Goal: Transaction & Acquisition: Purchase product/service

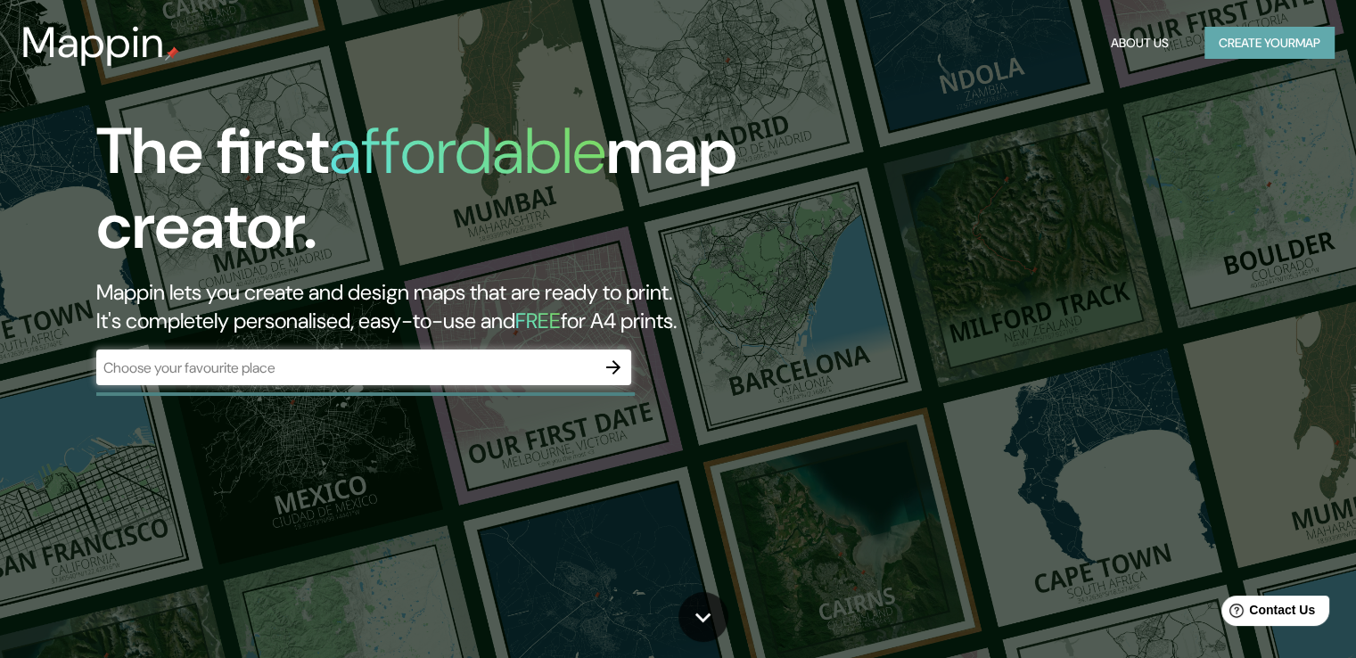
click at [1262, 50] on button "Create your map" at bounding box center [1269, 43] width 130 height 33
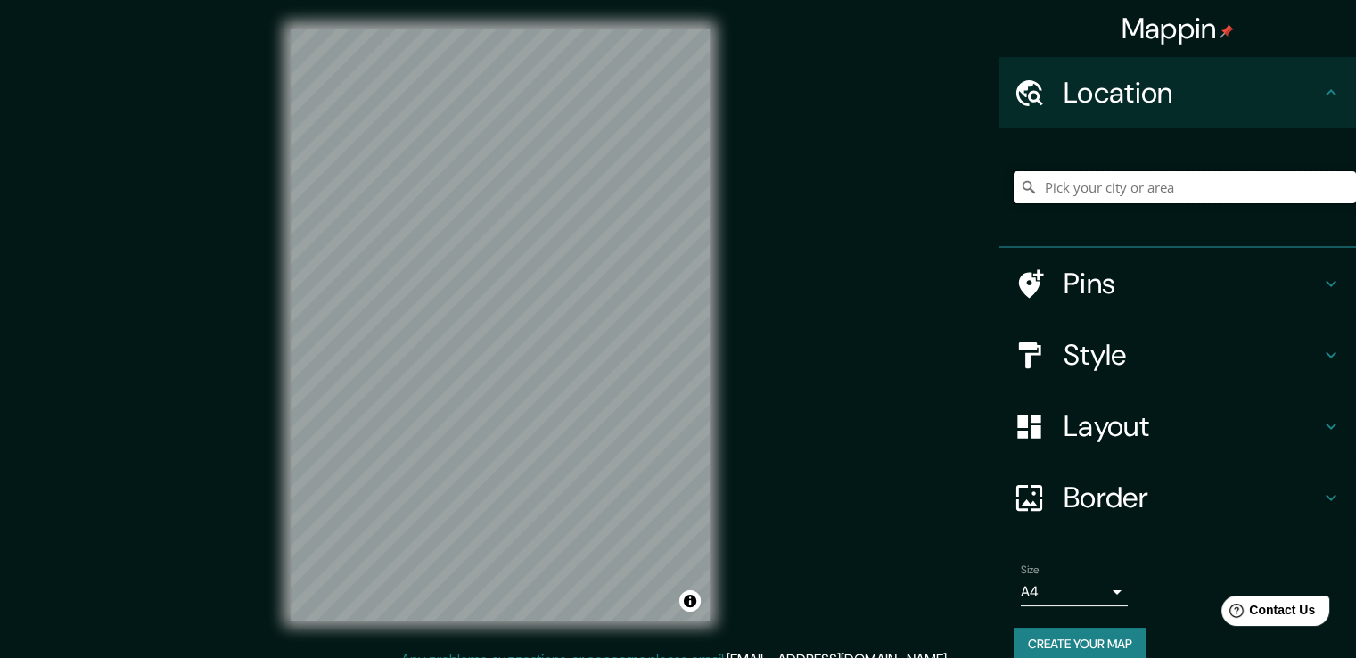
click at [1080, 193] on input "Pick your city or area" at bounding box center [1185, 187] width 342 height 32
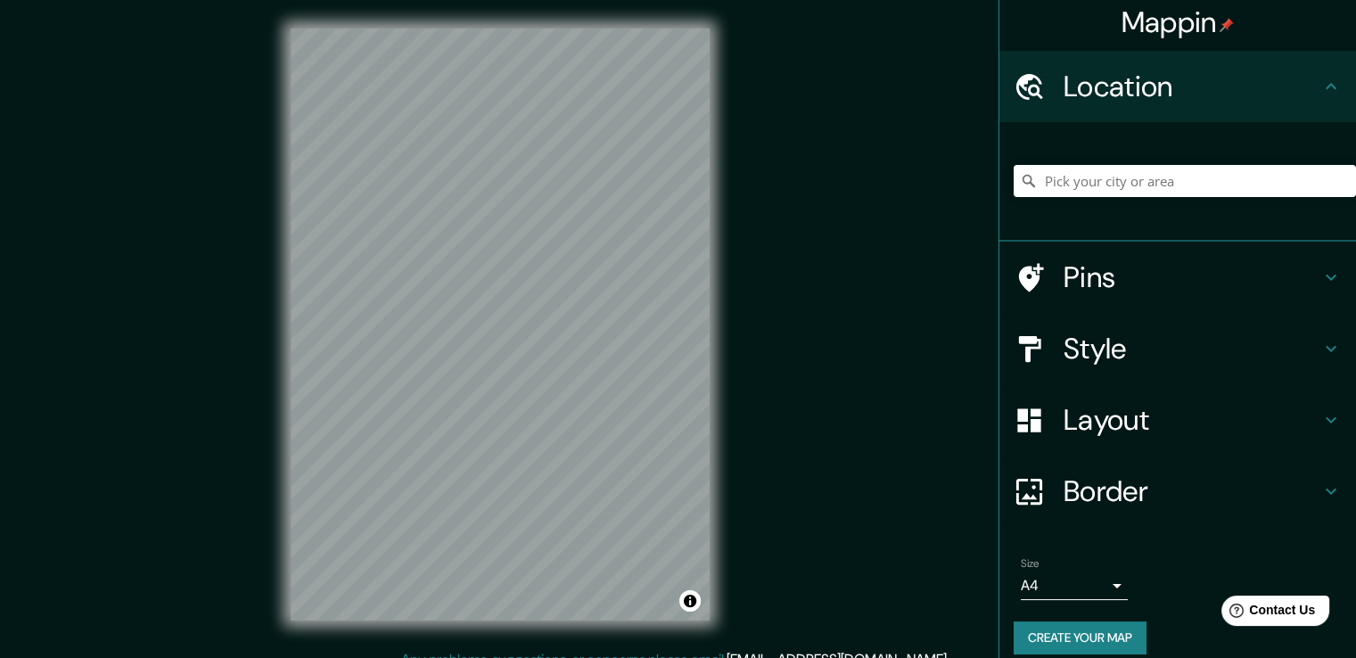
scroll to position [23, 0]
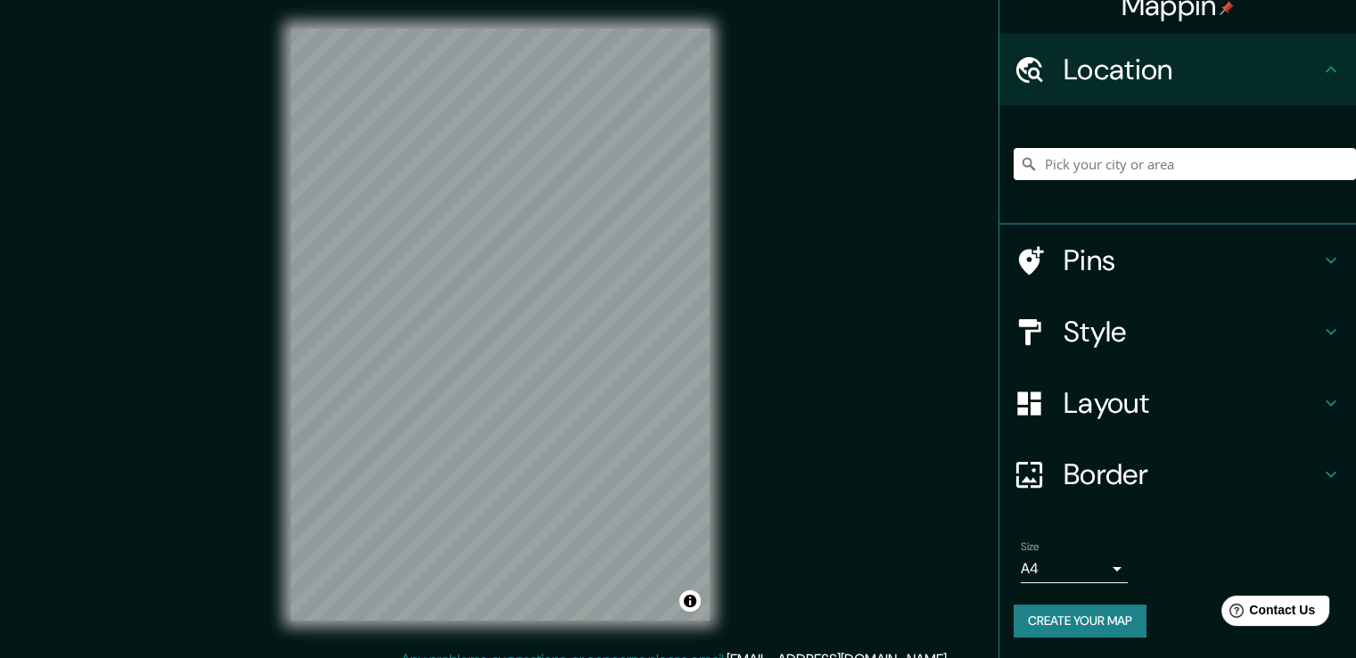
click at [1100, 563] on body "Mappin Location Pins Style Layout Border Choose a border. Hint : you can make l…" at bounding box center [678, 329] width 1356 height 658
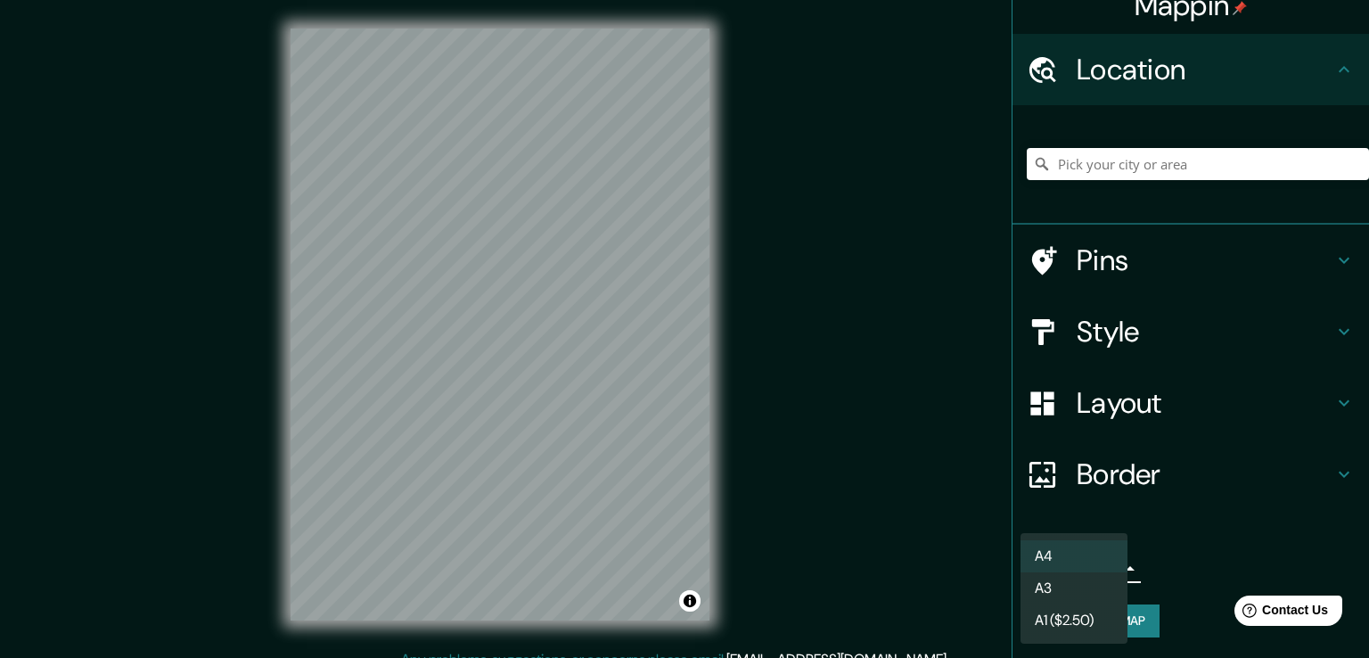
click at [1063, 585] on li "A3" at bounding box center [1074, 588] width 107 height 32
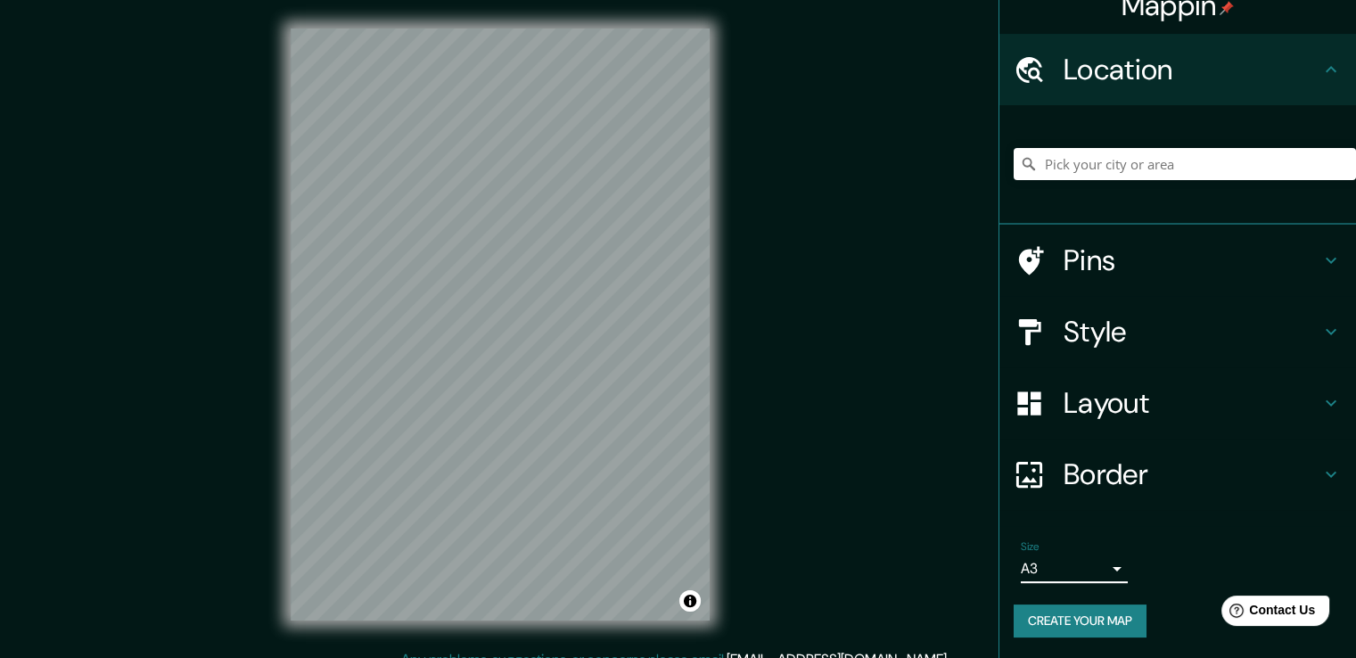
click at [1102, 568] on body "Mappin Location Pins Style Layout Border Choose a border. Hint : you can make l…" at bounding box center [678, 329] width 1356 height 658
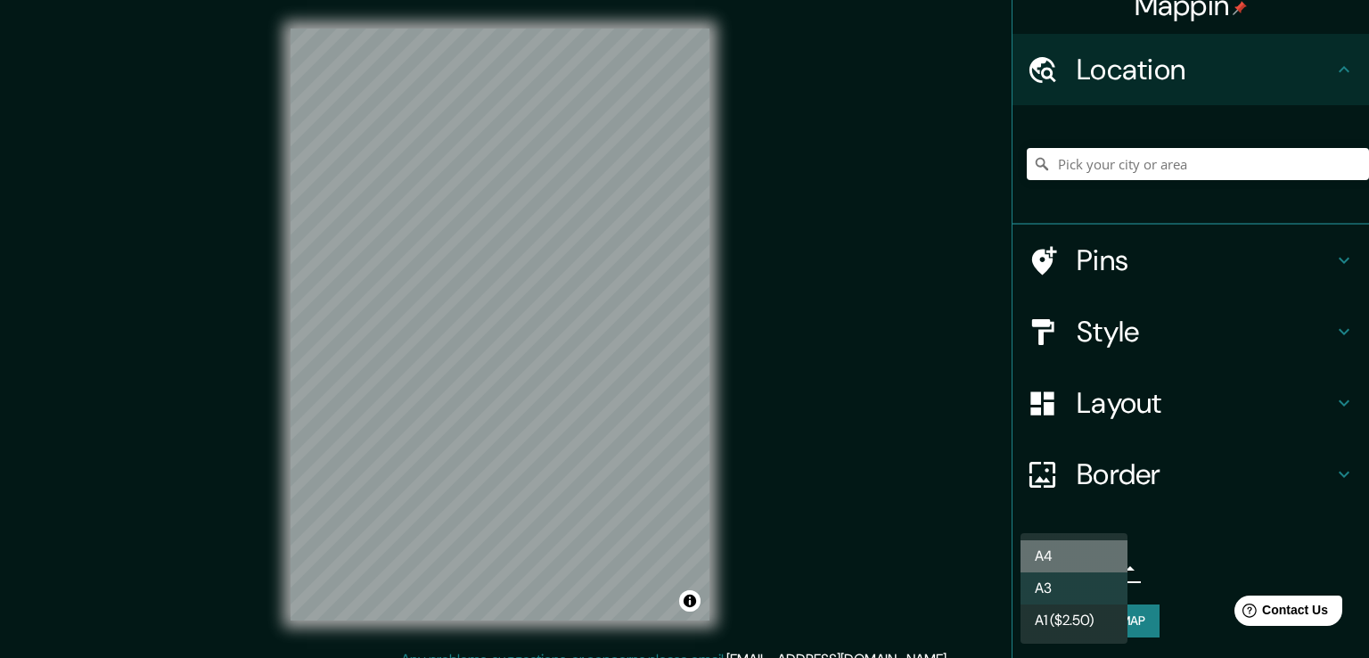
click at [1066, 557] on li "A4" at bounding box center [1074, 556] width 107 height 32
type input "single"
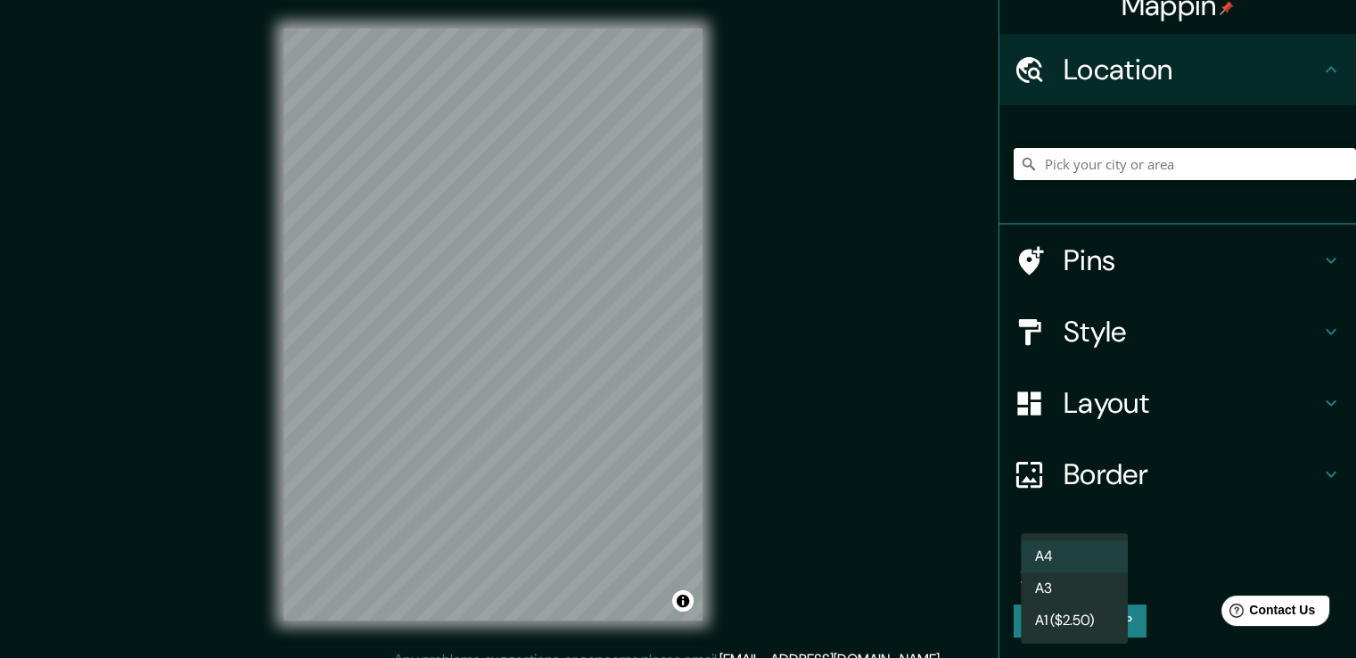
click at [1100, 565] on body "Mappin Location Pins Style Layout Border Choose a border. Hint : you can make l…" at bounding box center [678, 329] width 1356 height 658
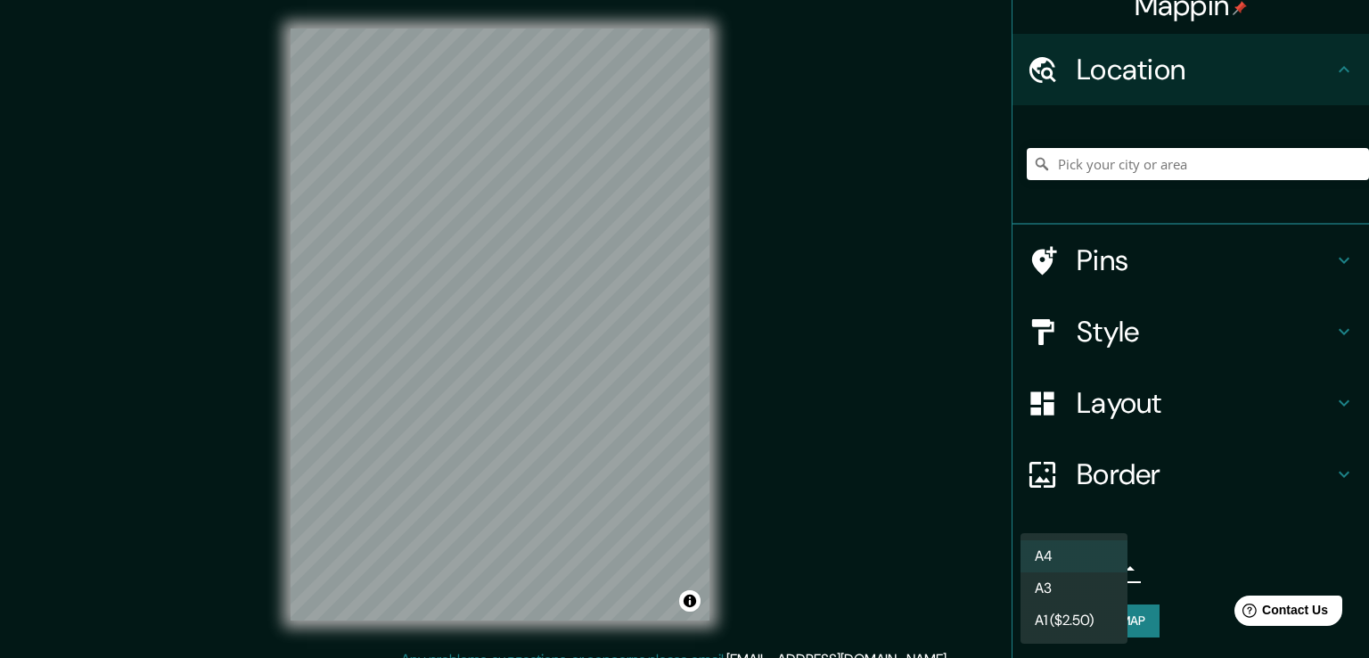
click at [1170, 523] on div at bounding box center [684, 329] width 1369 height 658
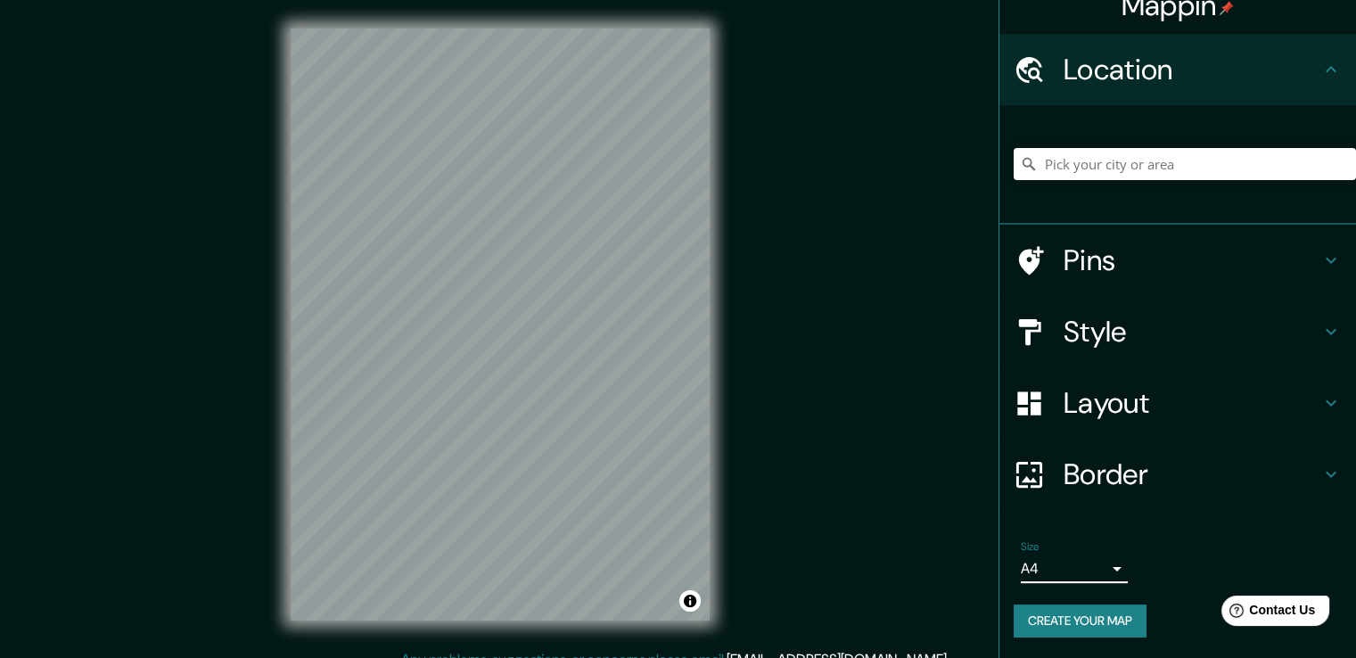
click at [1131, 462] on h4 "Border" at bounding box center [1191, 474] width 257 height 36
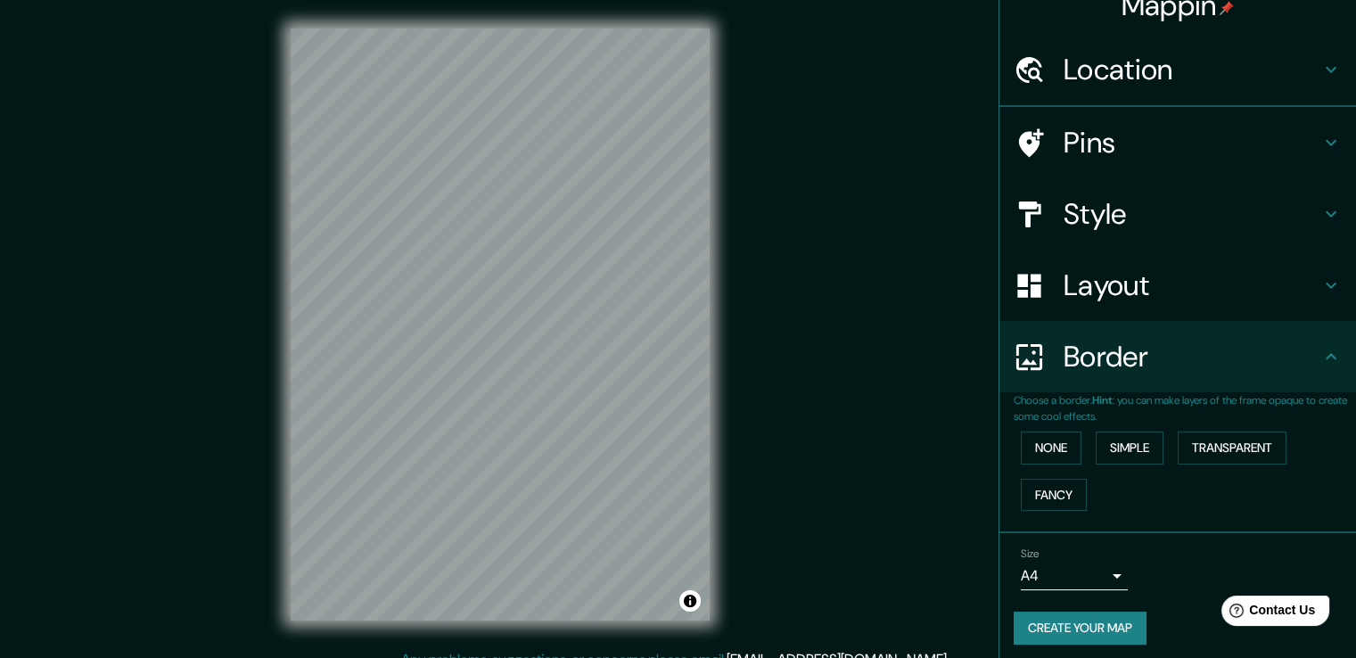
scroll to position [0, 0]
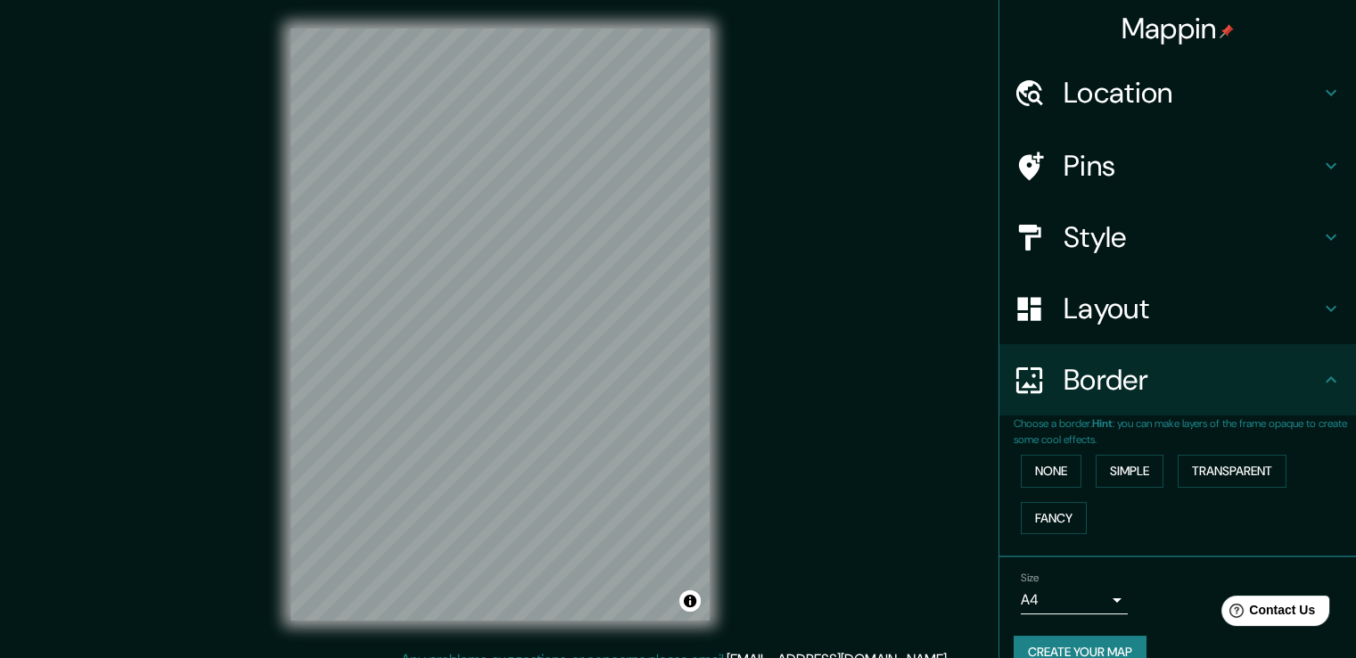
click at [1096, 293] on h4 "Layout" at bounding box center [1191, 309] width 257 height 36
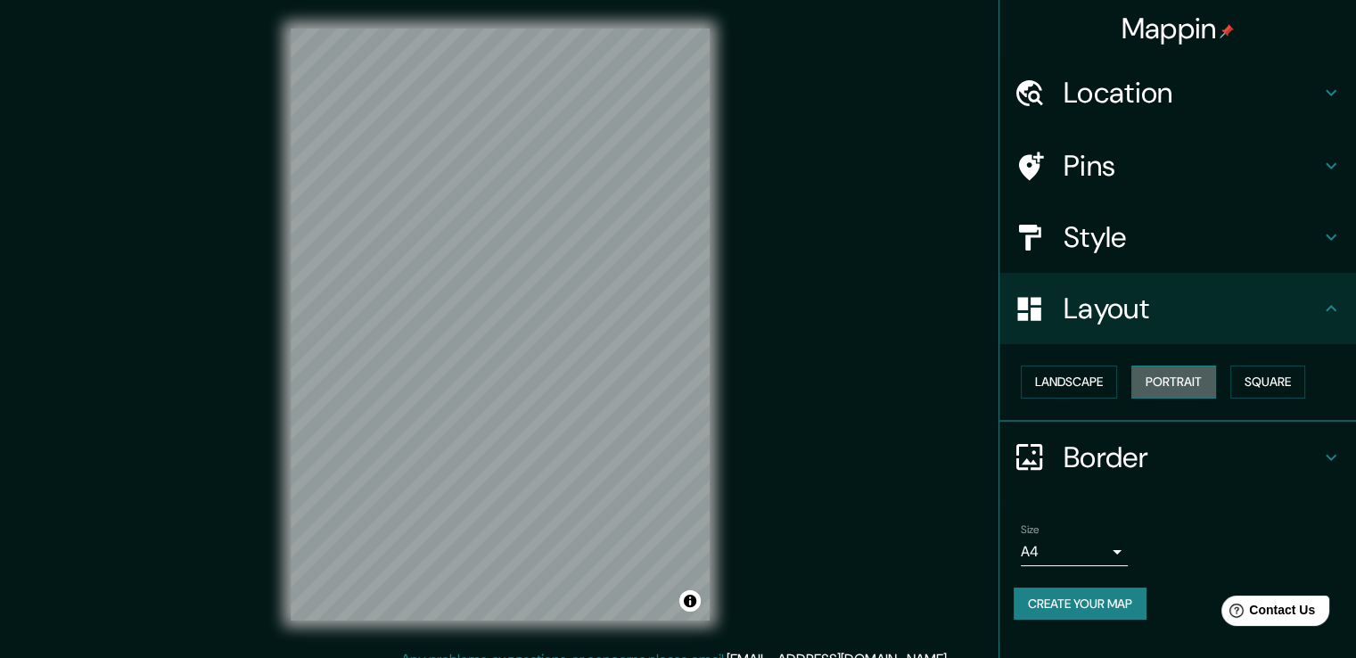
click at [1170, 386] on button "Portrait" at bounding box center [1173, 381] width 85 height 33
click at [1076, 377] on button "Landscape" at bounding box center [1069, 381] width 96 height 33
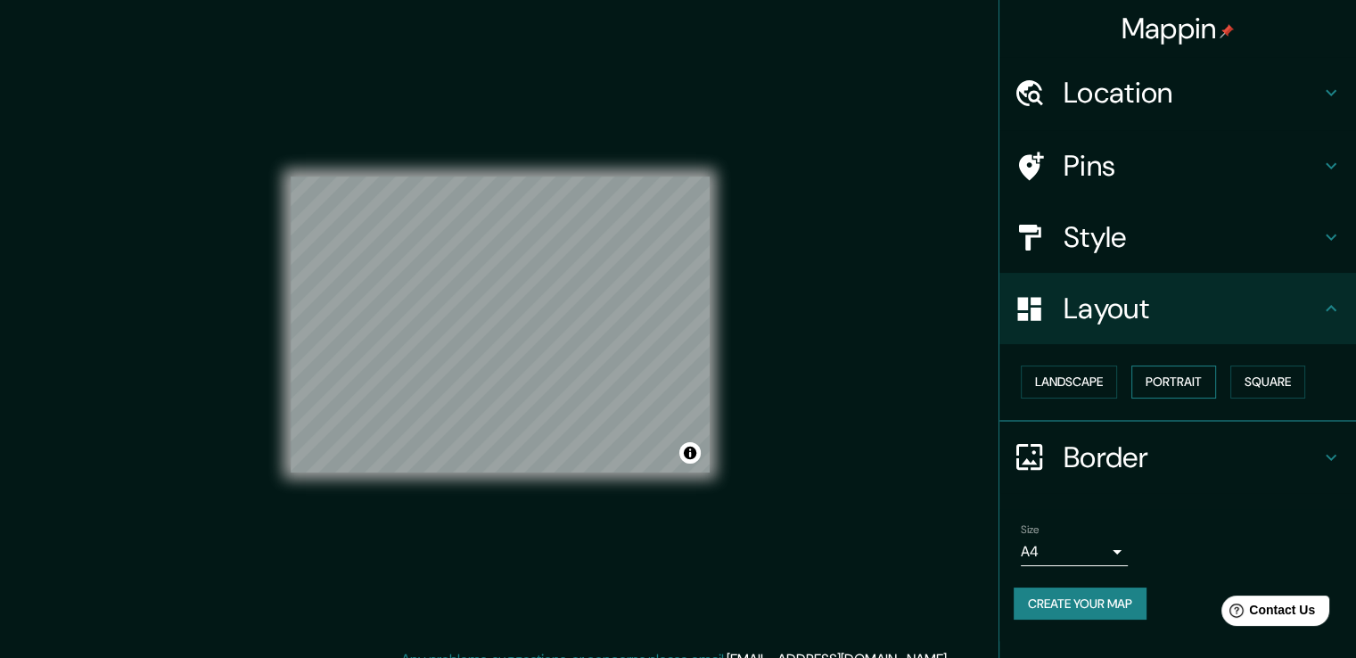
click at [1173, 378] on button "Portrait" at bounding box center [1173, 381] width 85 height 33
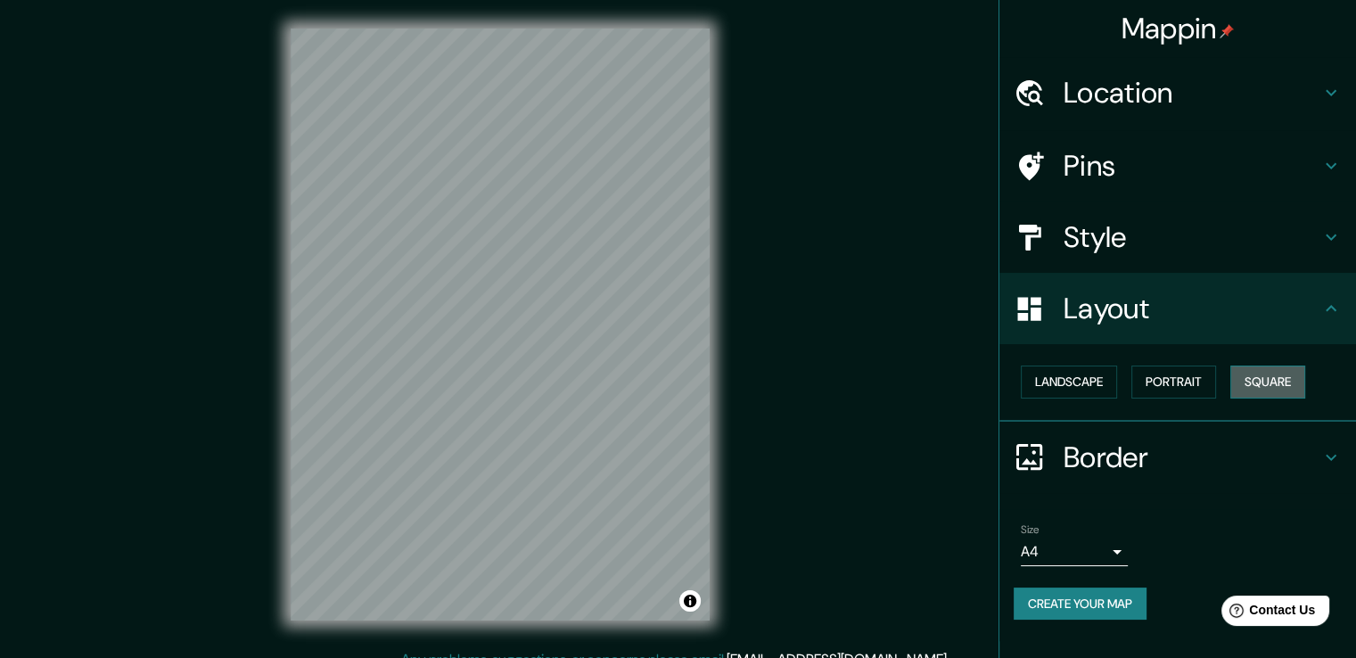
click at [1264, 380] on button "Square" at bounding box center [1267, 381] width 75 height 33
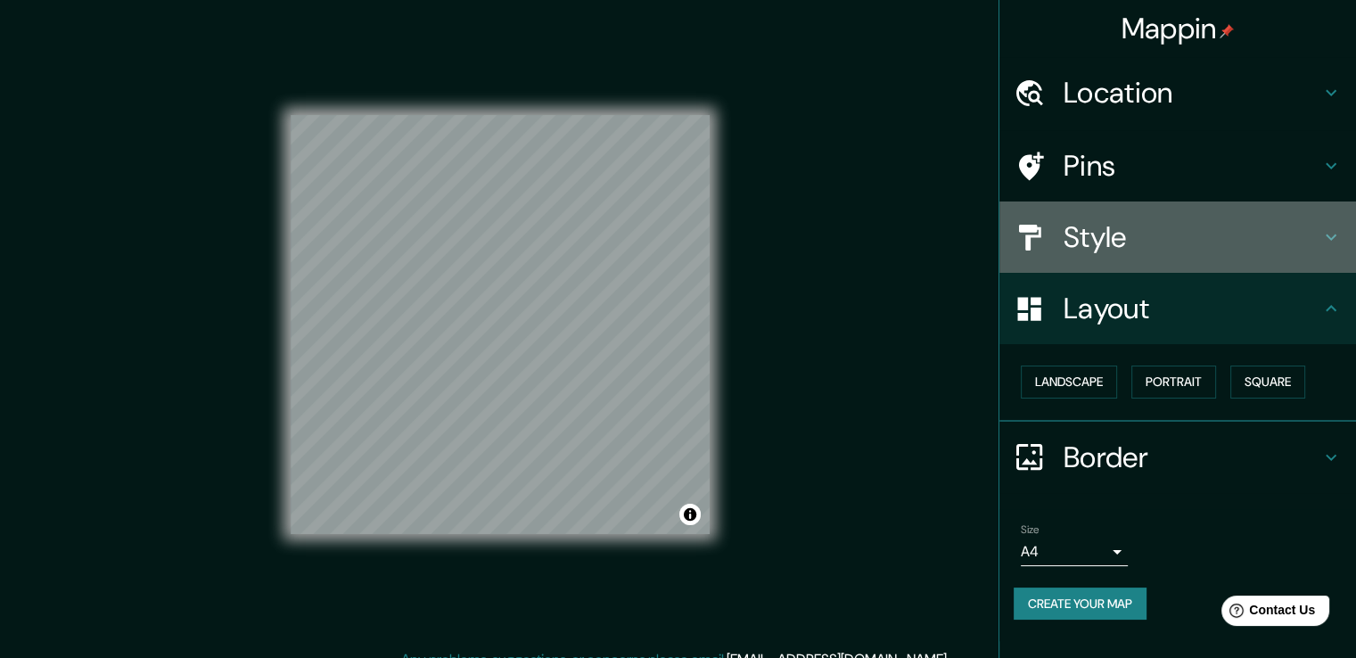
click at [1121, 254] on h4 "Style" at bounding box center [1191, 237] width 257 height 36
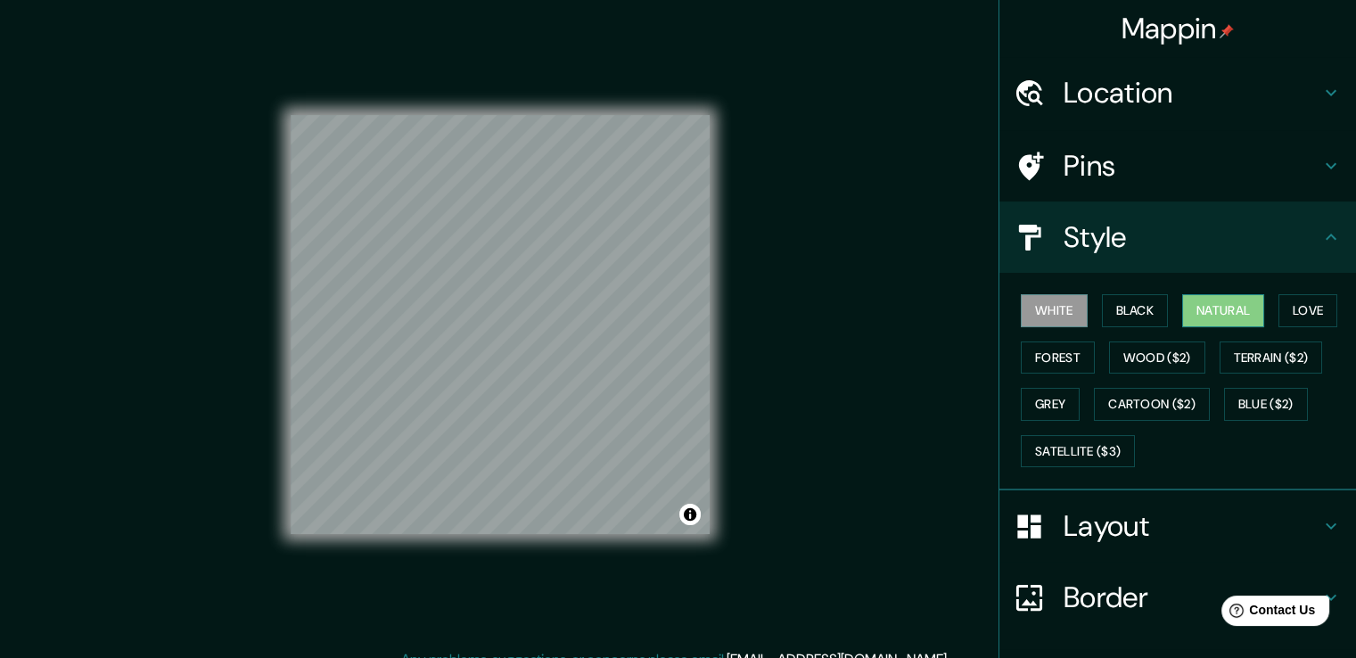
click at [1201, 311] on button "Natural" at bounding box center [1223, 310] width 82 height 33
click at [1289, 317] on button "Love" at bounding box center [1307, 310] width 59 height 33
click at [1218, 311] on button "Natural" at bounding box center [1223, 310] width 82 height 33
click at [1121, 313] on button "Black" at bounding box center [1135, 310] width 67 height 33
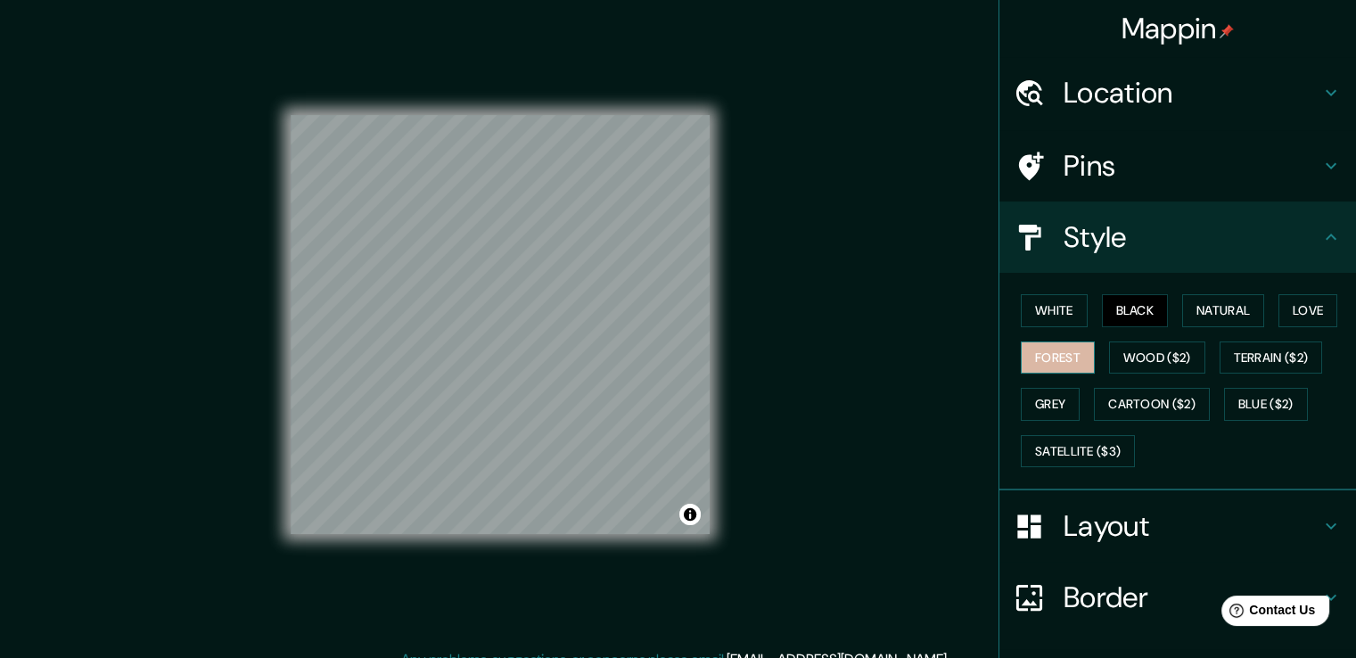
click at [1034, 359] on button "Forest" at bounding box center [1058, 357] width 74 height 33
click at [1133, 352] on button "Wood ($2)" at bounding box center [1157, 357] width 96 height 33
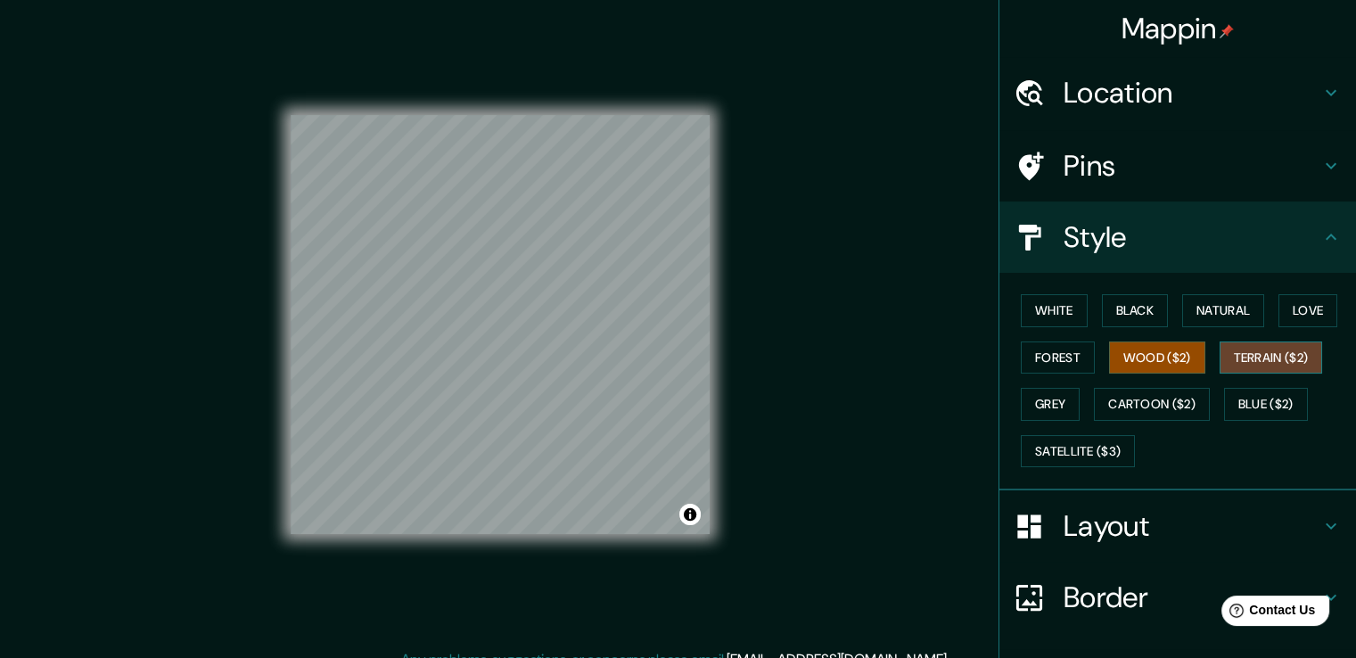
click at [1237, 357] on button "Terrain ($2)" at bounding box center [1270, 357] width 103 height 33
click at [1044, 406] on button "Grey" at bounding box center [1050, 404] width 59 height 33
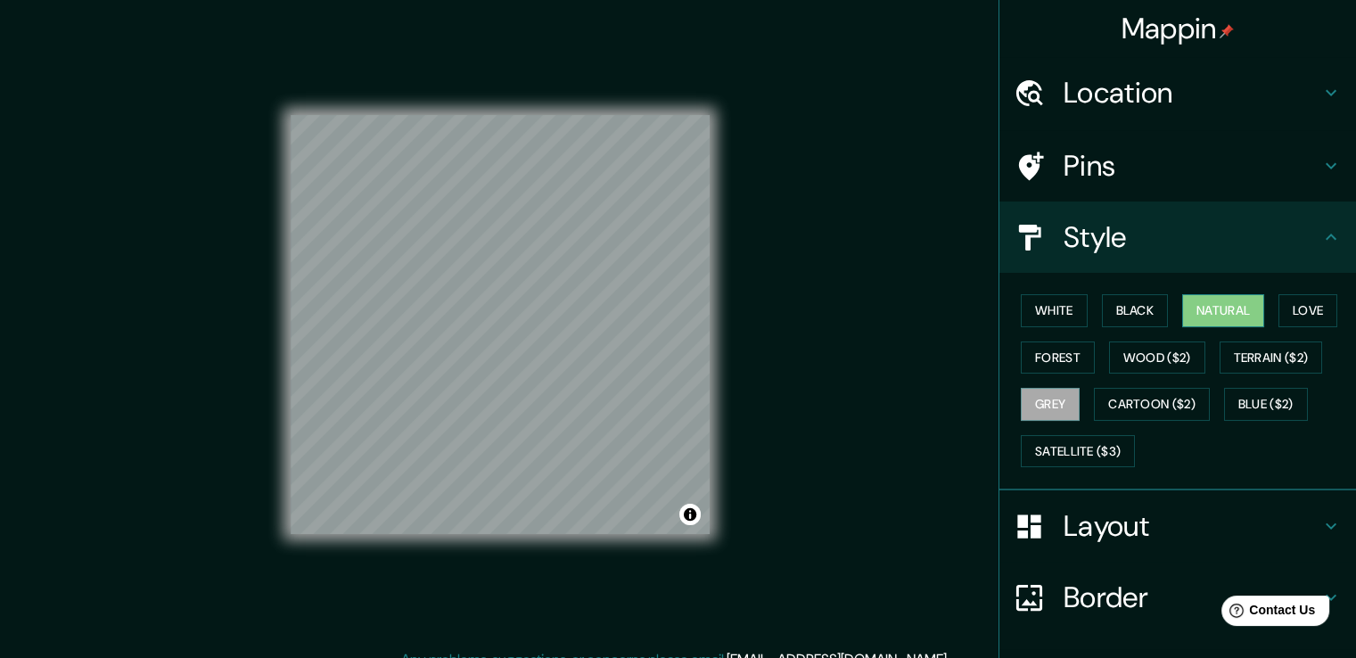
click at [1221, 305] on button "Natural" at bounding box center [1223, 310] width 82 height 33
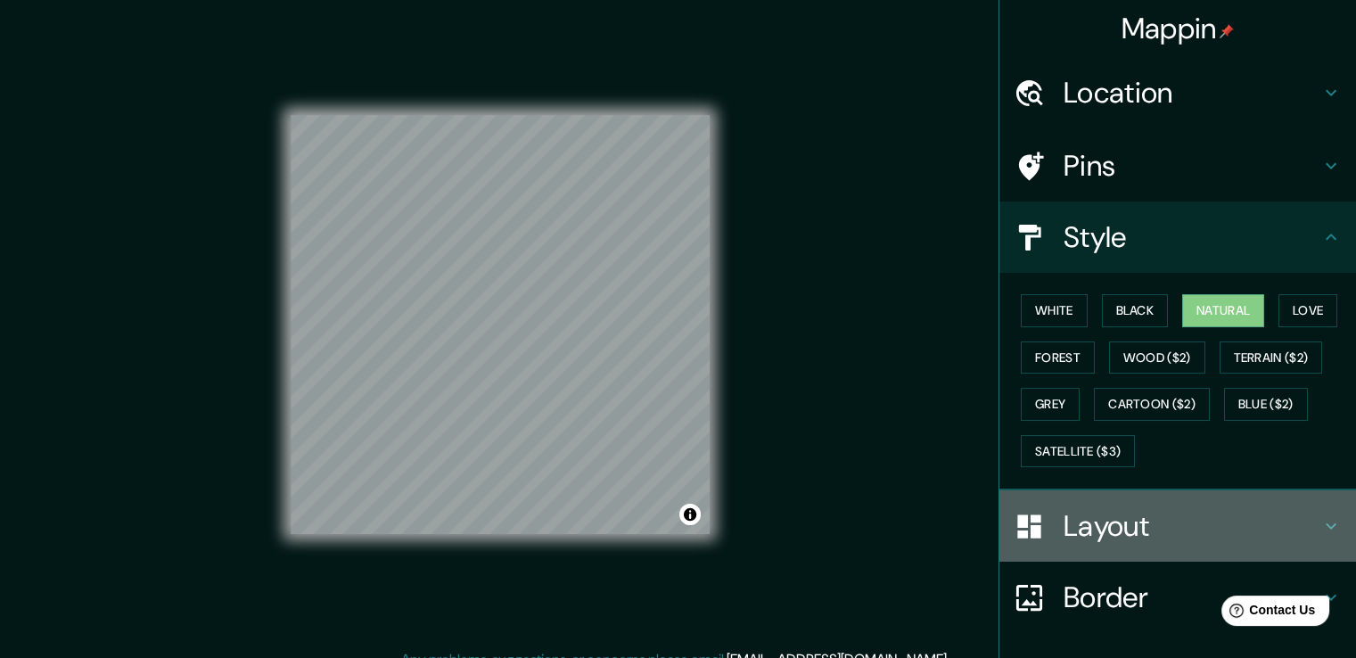
click at [1099, 536] on h4 "Layout" at bounding box center [1191, 526] width 257 height 36
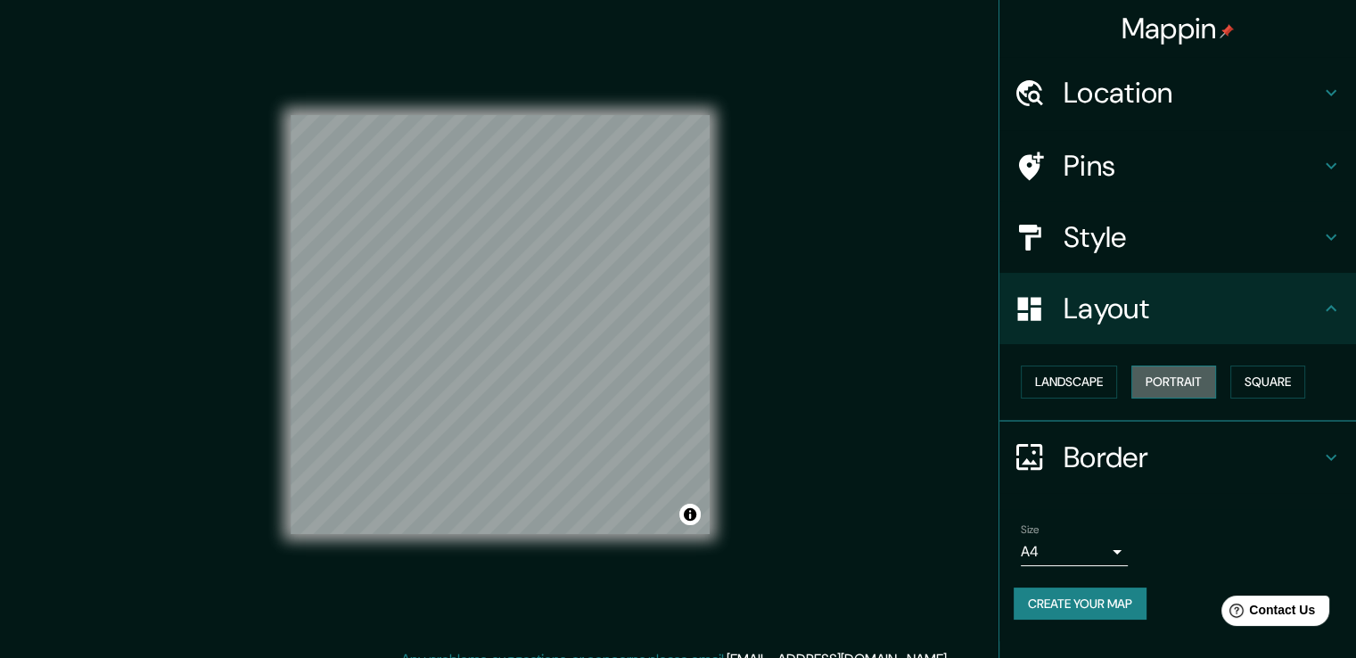
click at [1167, 382] on button "Portrait" at bounding box center [1173, 381] width 85 height 33
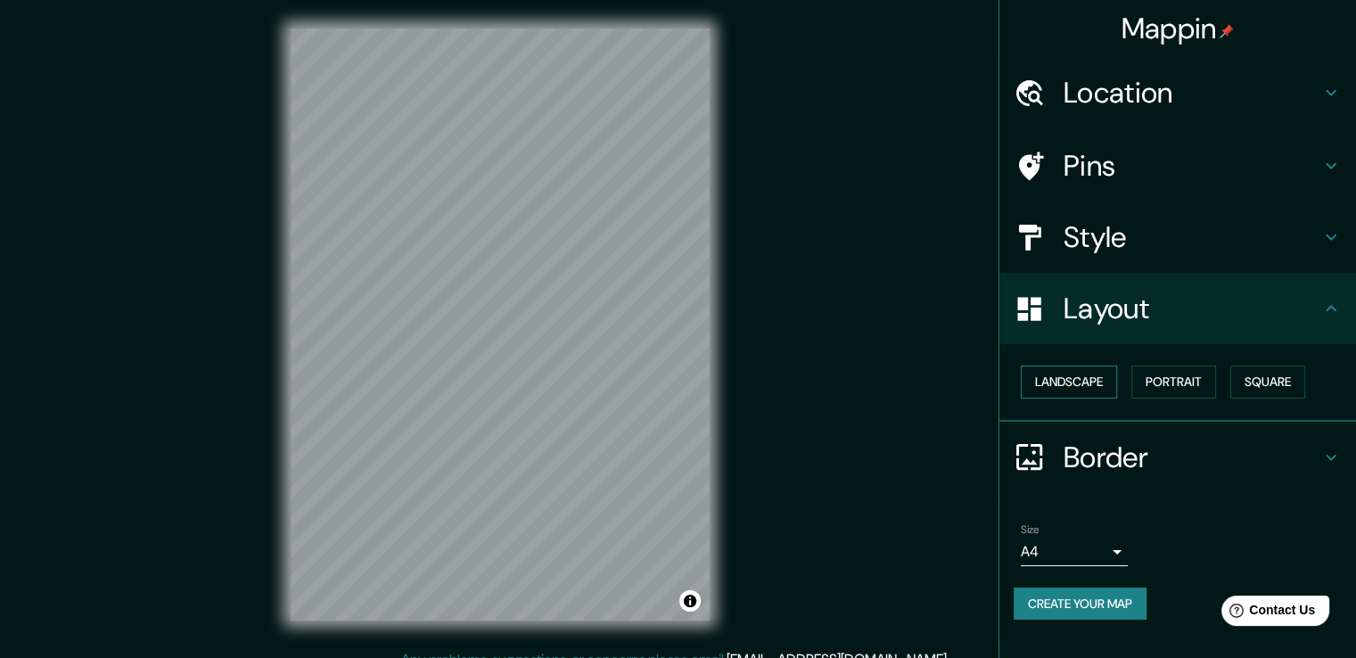
click at [1102, 378] on button "Landscape" at bounding box center [1069, 381] width 96 height 33
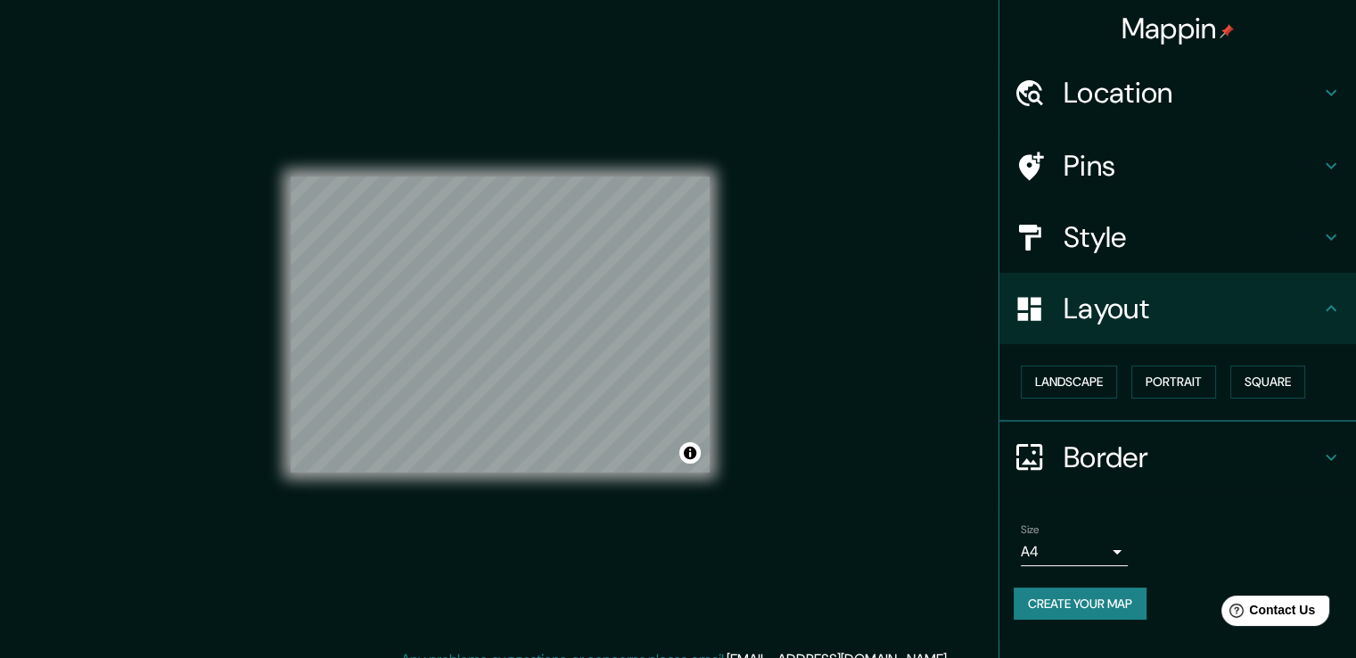
click at [1115, 176] on h4 "Pins" at bounding box center [1191, 166] width 257 height 36
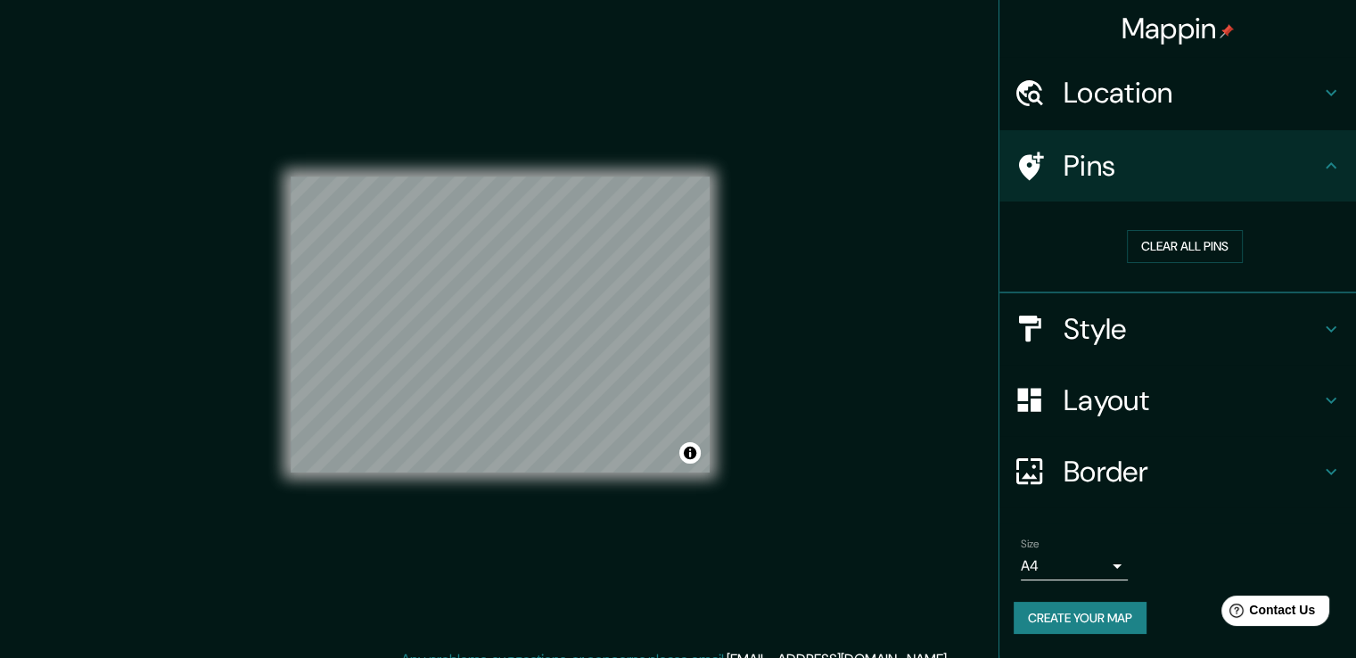
click at [1134, 104] on h4 "Location" at bounding box center [1191, 93] width 257 height 36
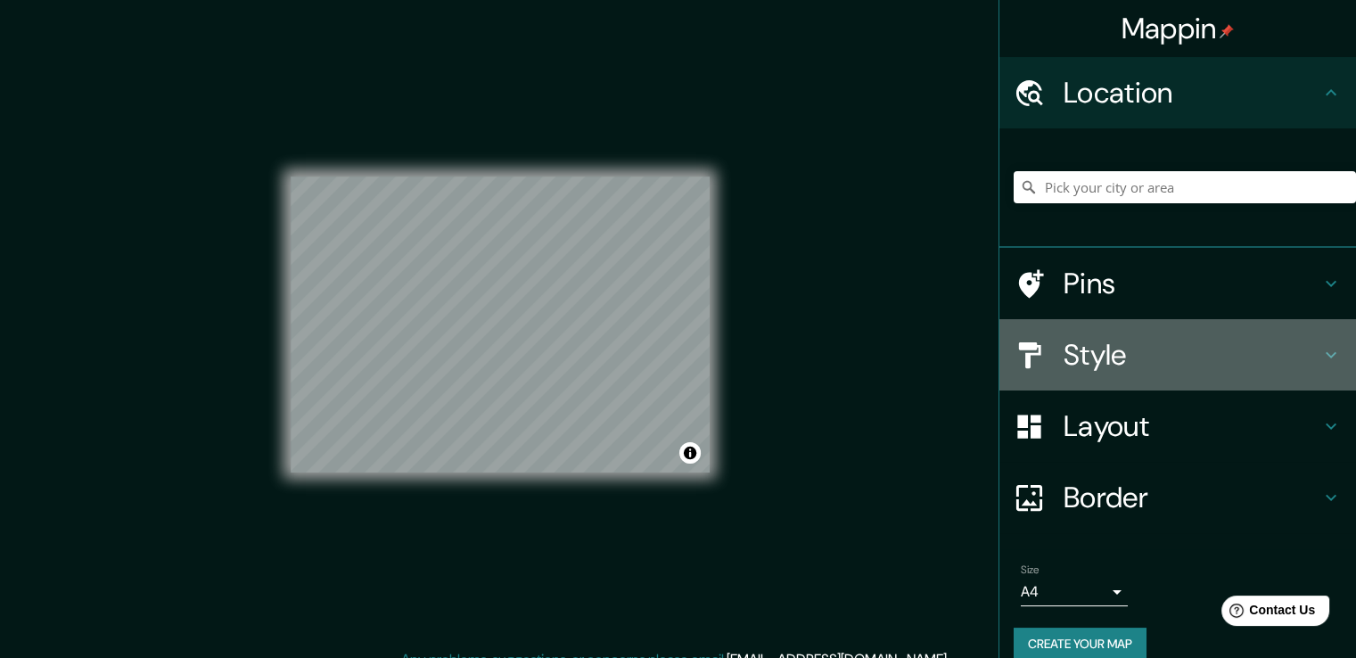
click at [1095, 355] on h4 "Style" at bounding box center [1191, 355] width 257 height 36
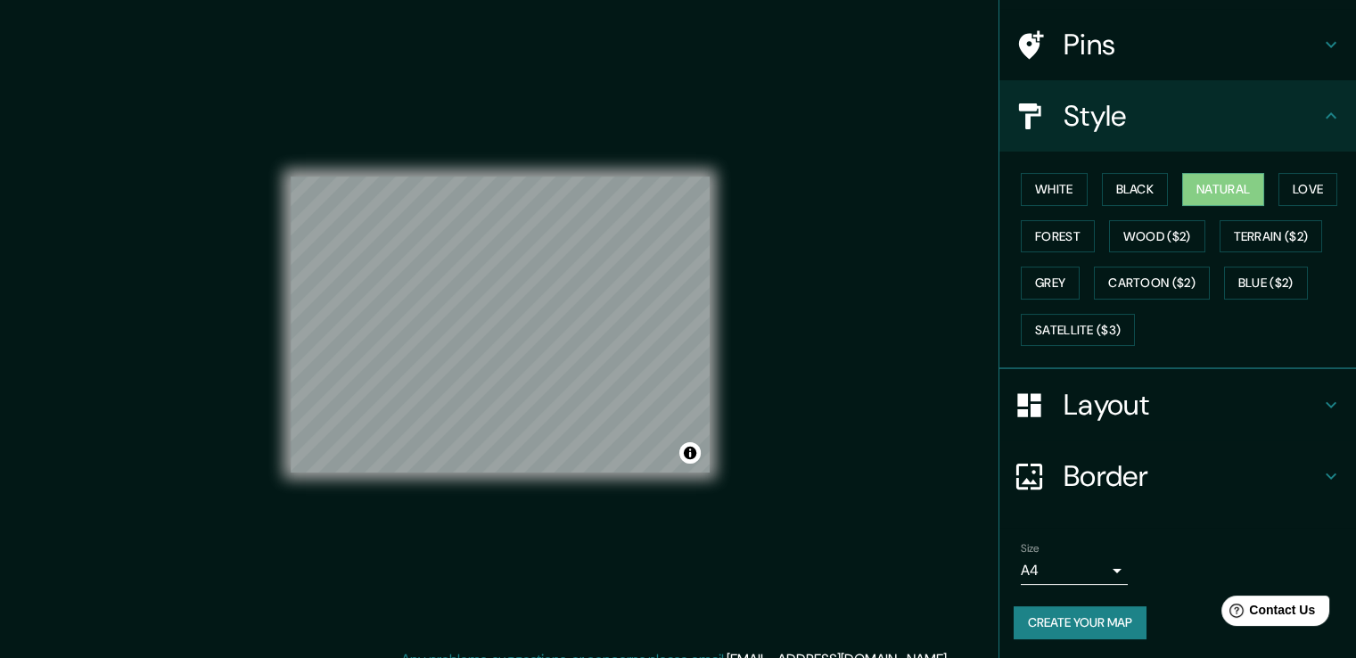
scroll to position [20, 0]
